Goal: Information Seeking & Learning: Learn about a topic

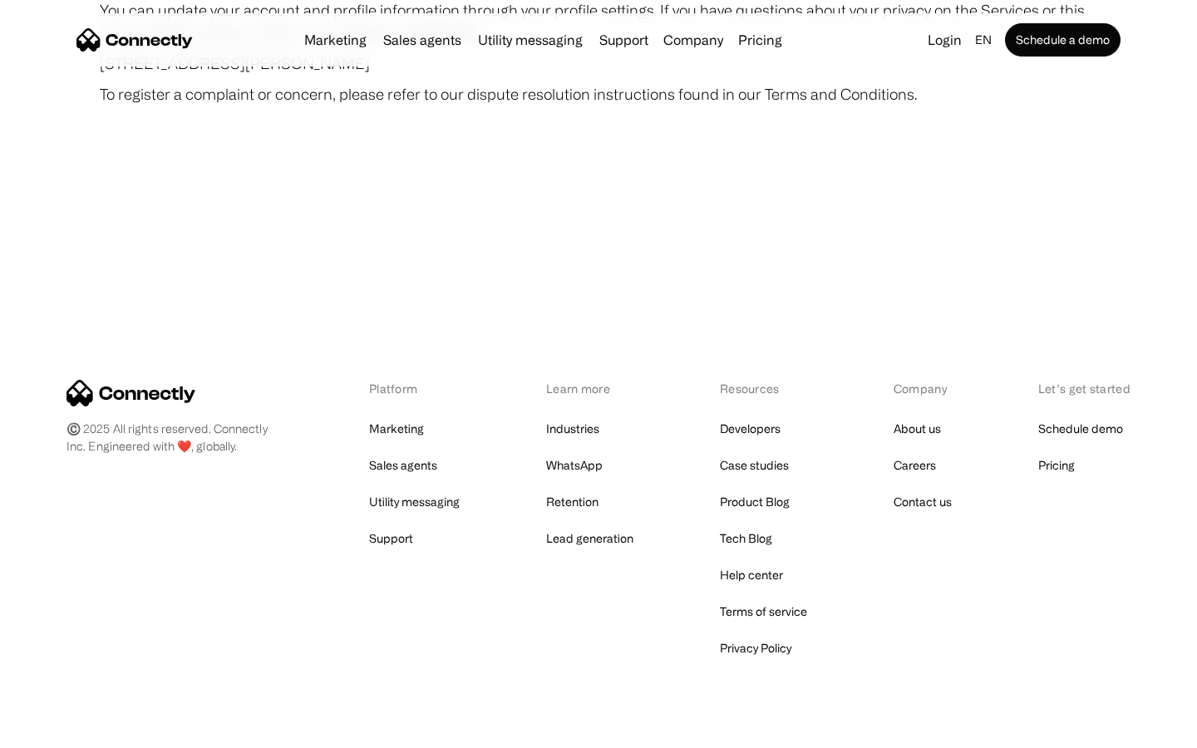
scroll to position [9680, 0]
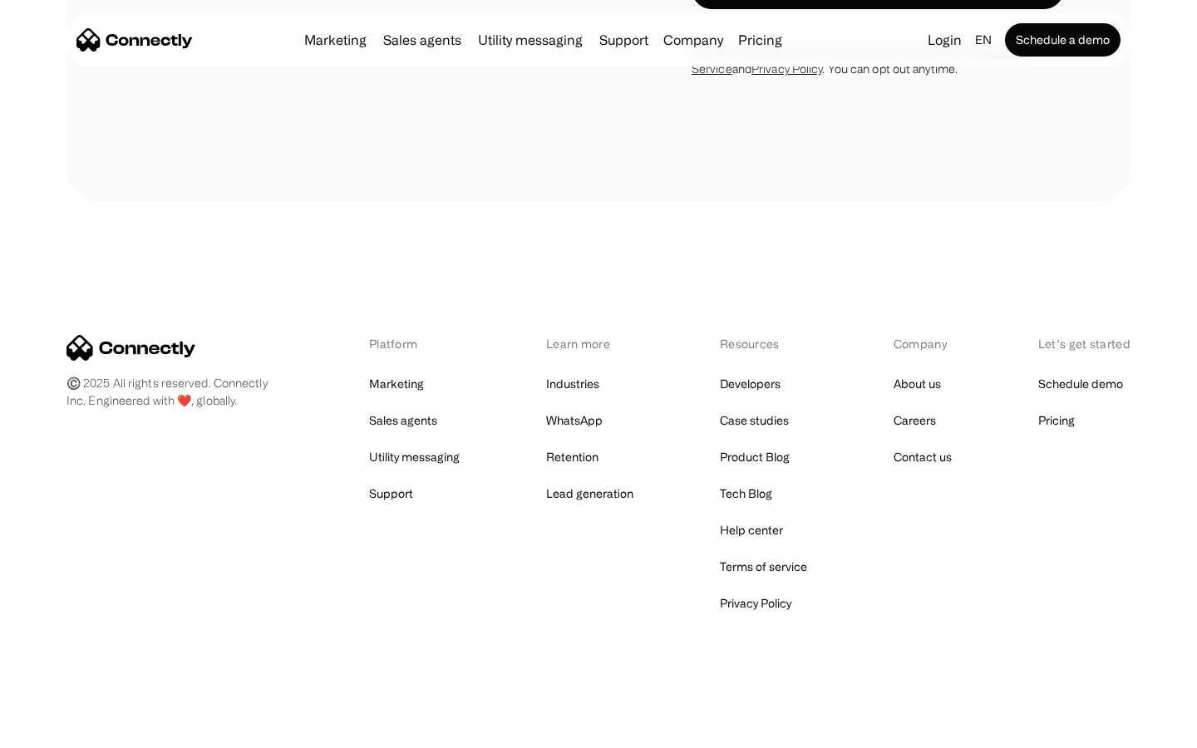
scroll to position [1403, 0]
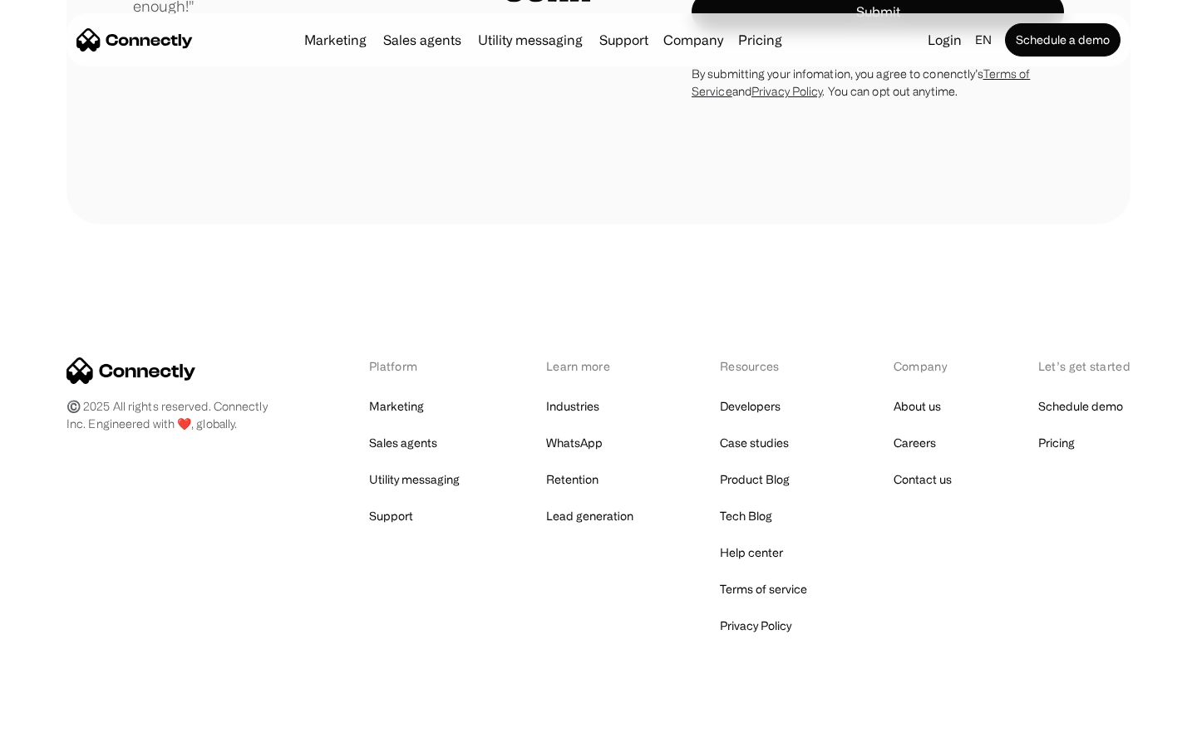
scroll to position [4630, 0]
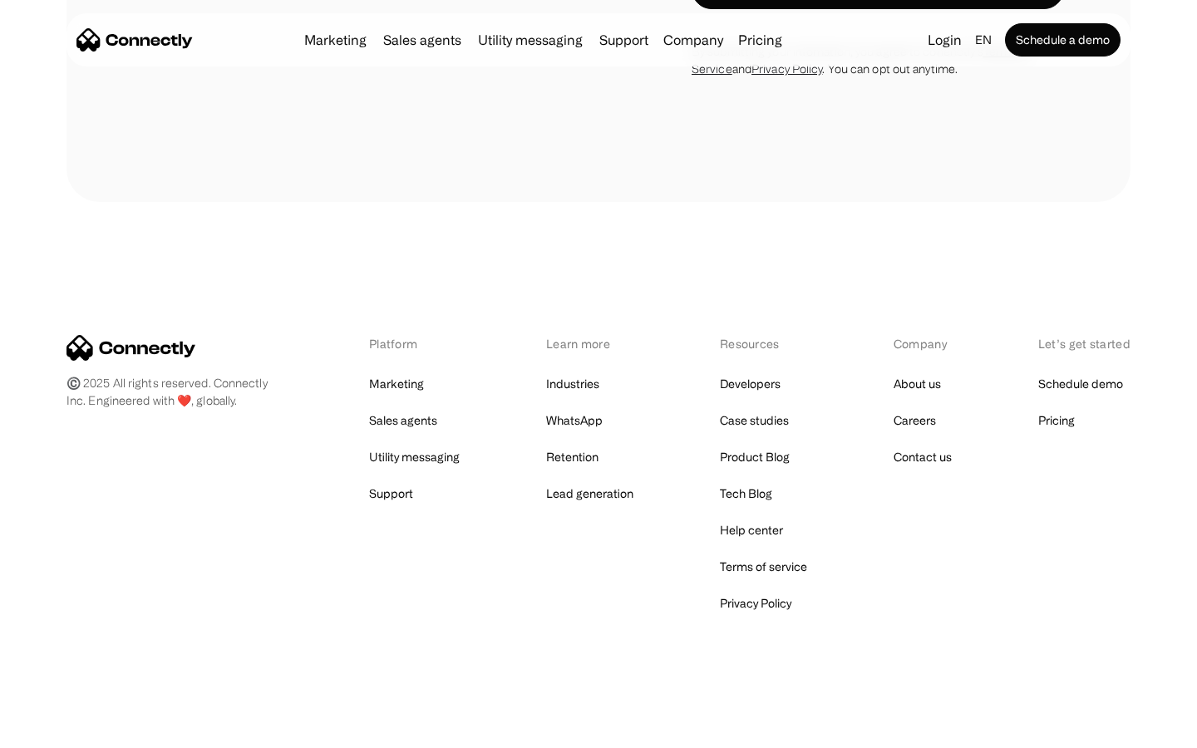
scroll to position [1424, 0]
